Goal: Information Seeking & Learning: Learn about a topic

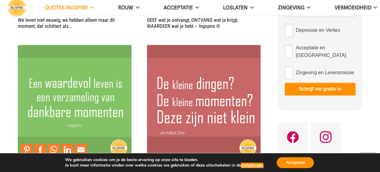
scroll to position [423, 0]
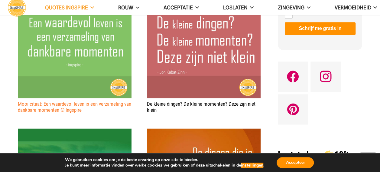
drag, startPoint x: 16, startPoint y: 105, endPoint x: 93, endPoint y: 102, distance: 76.5
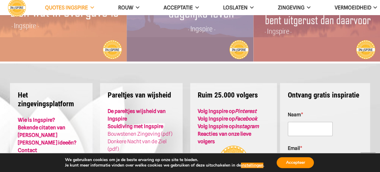
scroll to position [1632, 0]
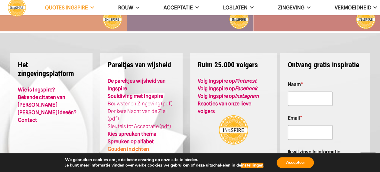
click at [120, 146] on link "Gouden inzichten" at bounding box center [128, 148] width 41 height 6
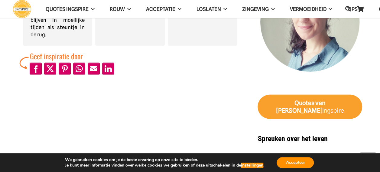
scroll to position [665, 0]
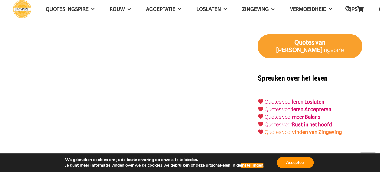
click at [298, 129] on strong "vinden van Zingeving" at bounding box center [317, 132] width 50 height 6
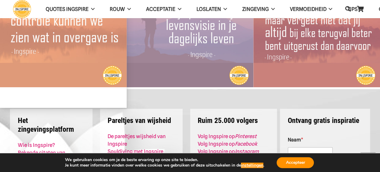
scroll to position [302, 0]
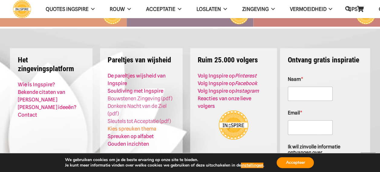
click at [121, 127] on link "Kies spreuken thema" at bounding box center [132, 128] width 49 height 6
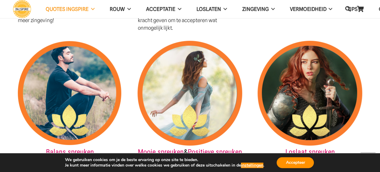
scroll to position [846, 0]
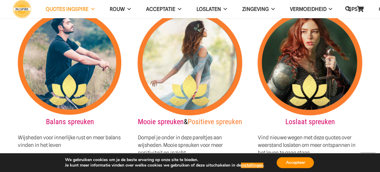
click at [192, 117] on link "Positieve spreuken" at bounding box center [215, 121] width 54 height 8
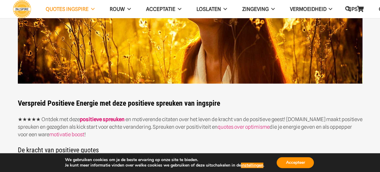
scroll to position [151, 0]
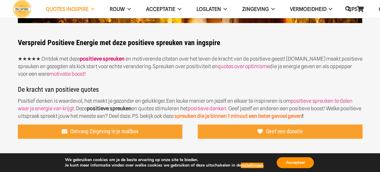
click at [236, 116] on link "spreuken die je binnen 1 minuut een beter gevoel geven" at bounding box center [237, 116] width 127 height 6
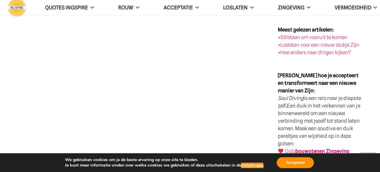
scroll to position [1057, 0]
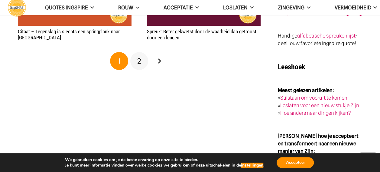
click at [138, 59] on span "2" at bounding box center [139, 60] width 4 height 9
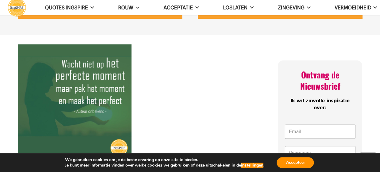
scroll to position [181, 0]
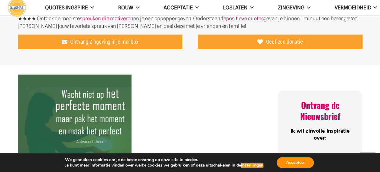
click at [89, 120] on img "Spreuk – Wacht niet op het perfecte moment maar pak het moment en maak het perf…" at bounding box center [75, 131] width 114 height 114
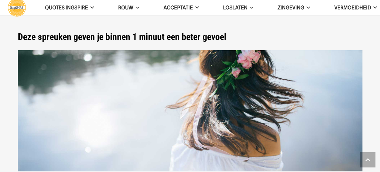
scroll to position [181, 0]
